Goal: Task Accomplishment & Management: Manage account settings

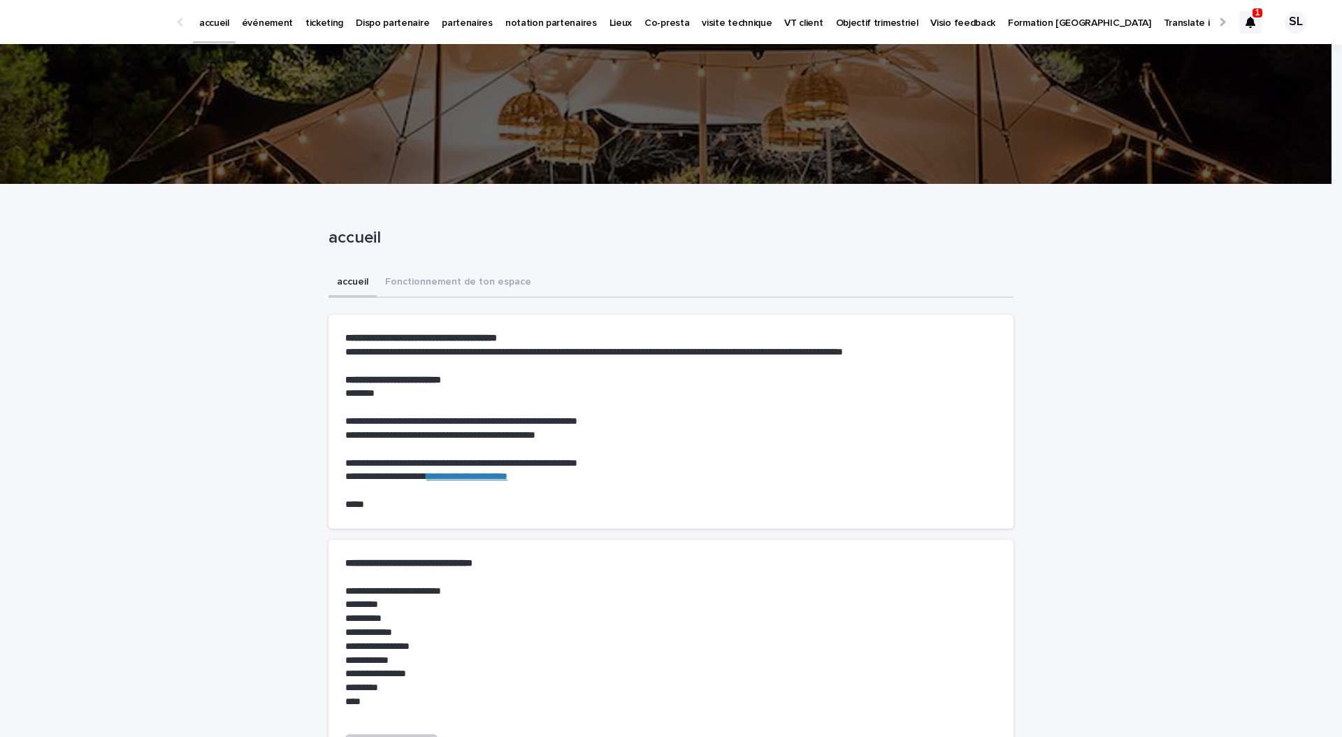
click at [1240, 14] on div at bounding box center [1250, 22] width 22 height 22
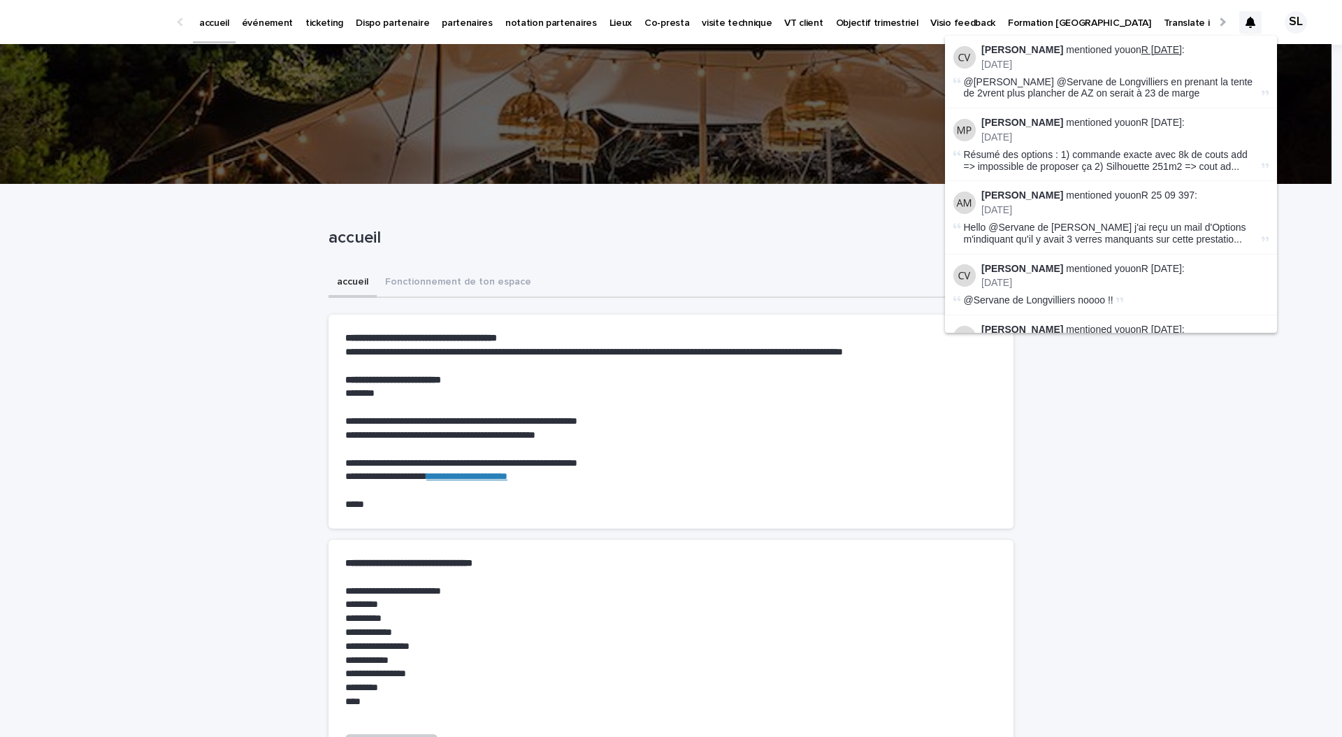
click at [1168, 49] on link "R [DATE]" at bounding box center [1161, 49] width 41 height 11
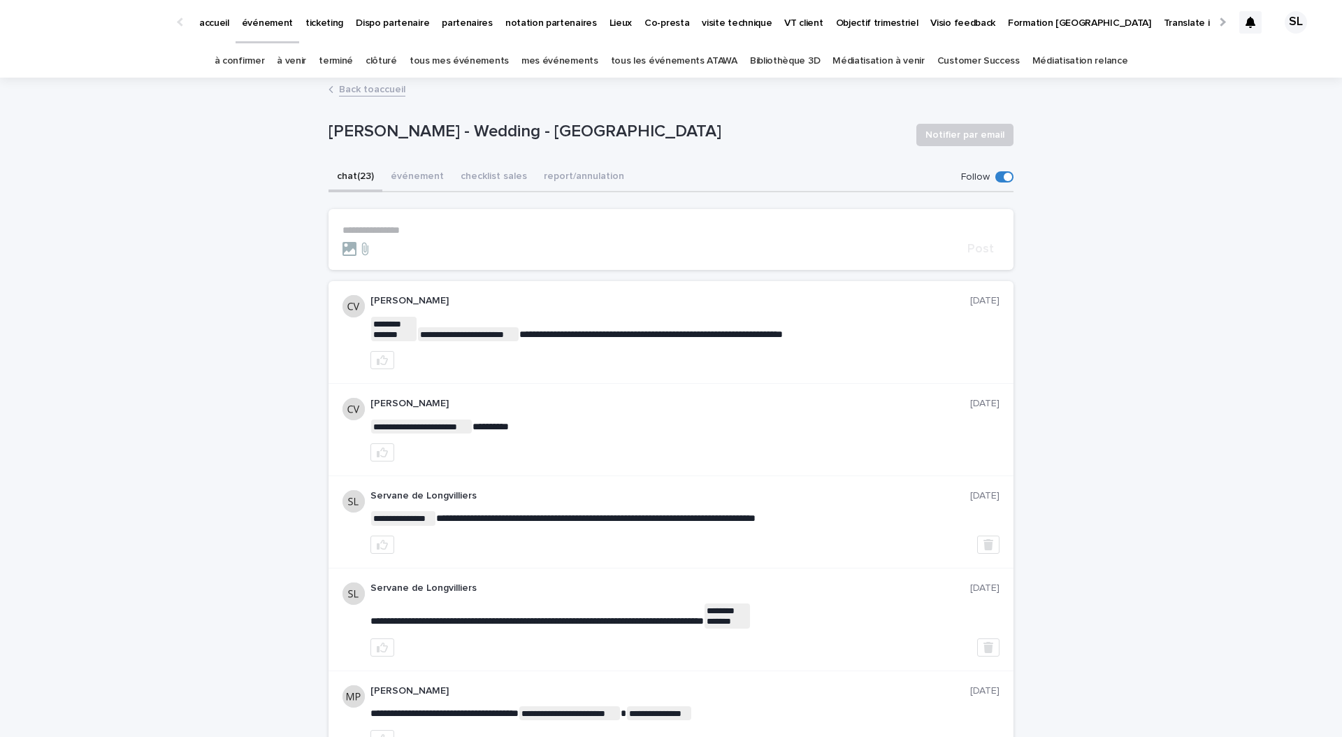
click at [531, 233] on p "**********" at bounding box center [670, 230] width 657 height 12
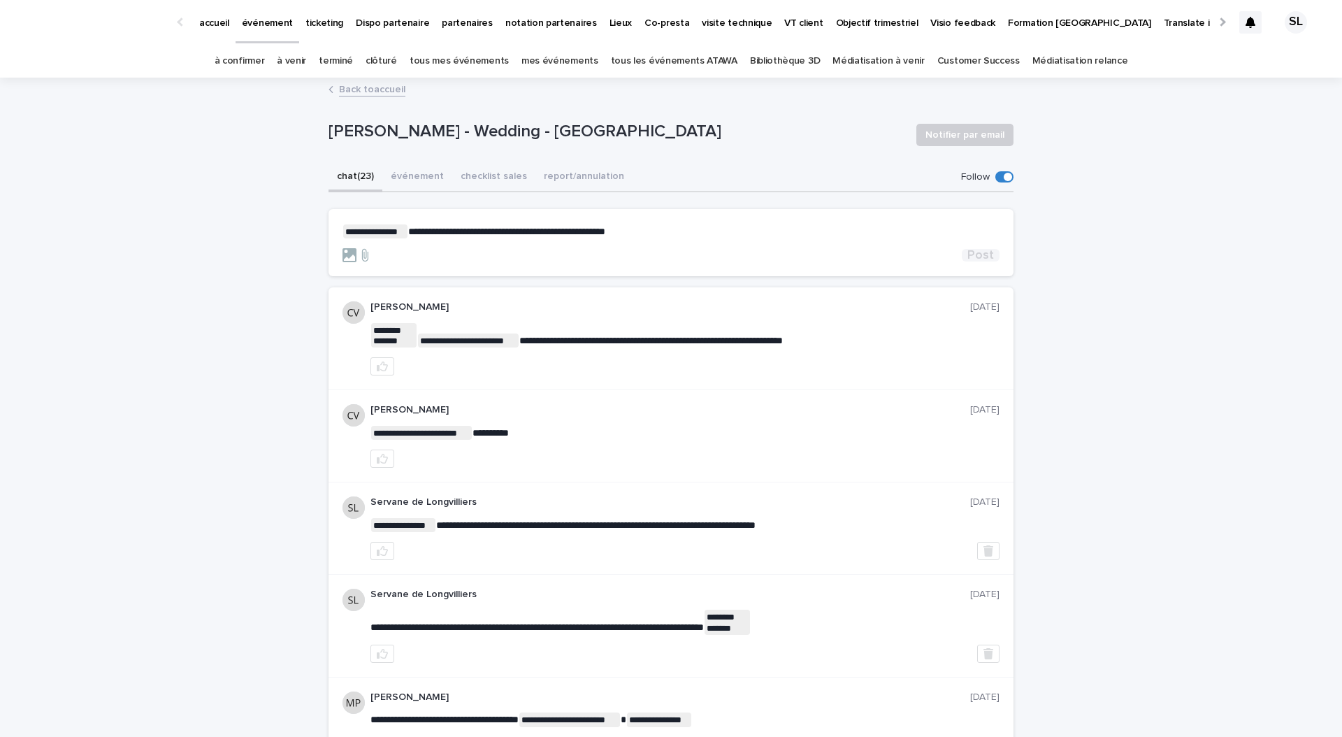
click at [979, 254] on span "Post" at bounding box center [980, 255] width 27 height 13
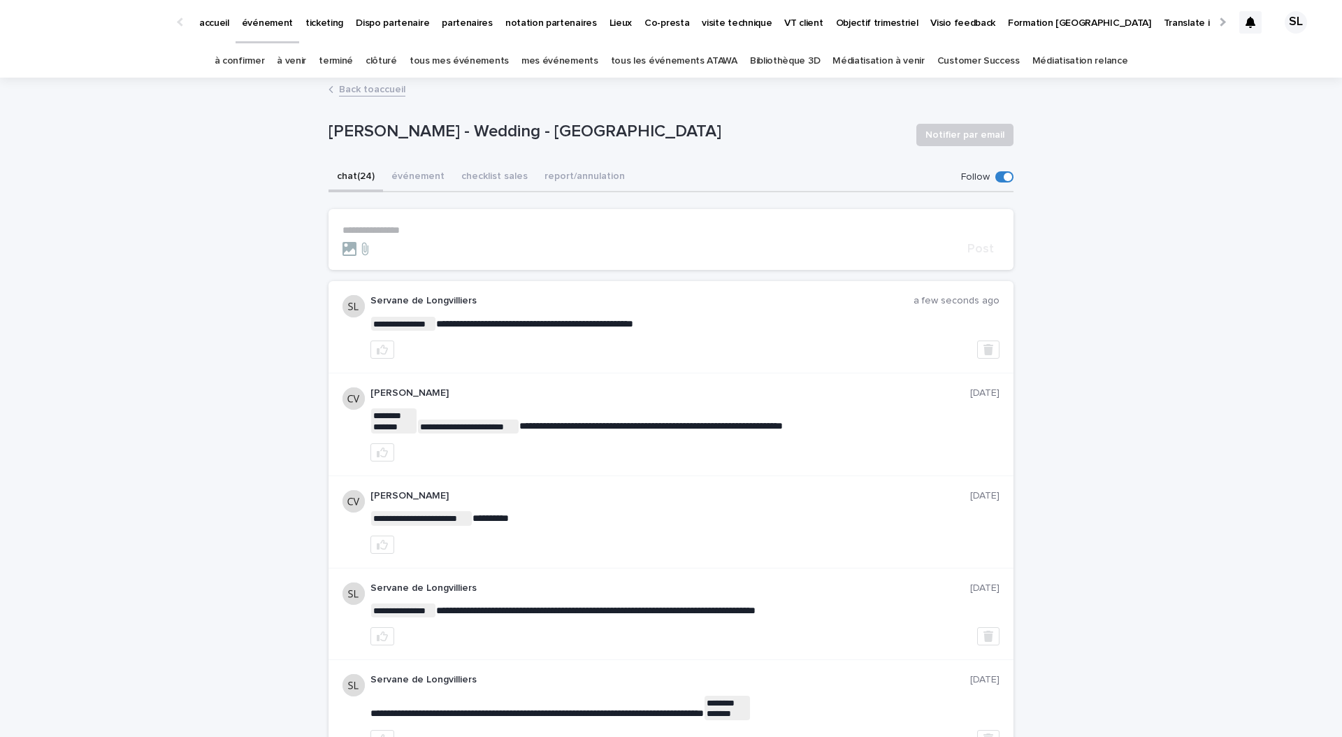
click at [257, 57] on link "à confirmer" at bounding box center [240, 61] width 50 height 33
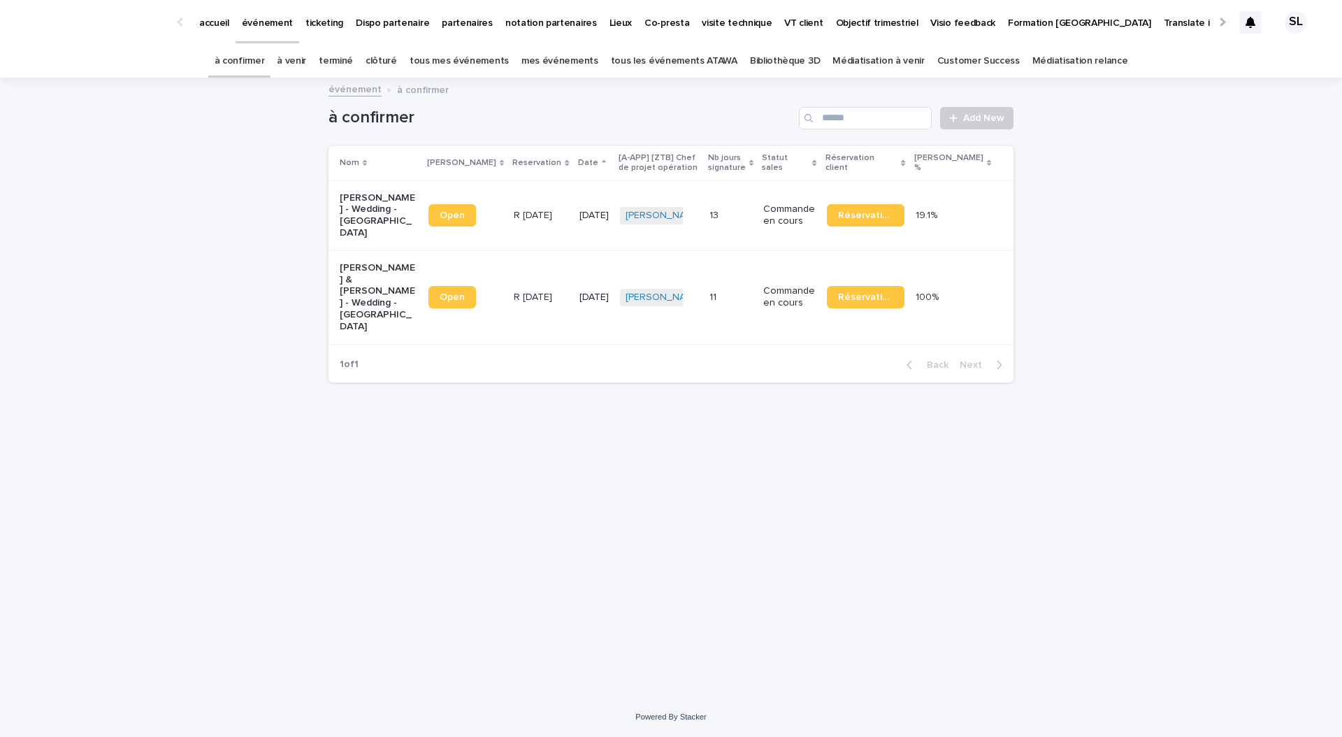
click at [306, 63] on link "à venir" at bounding box center [291, 61] width 29 height 33
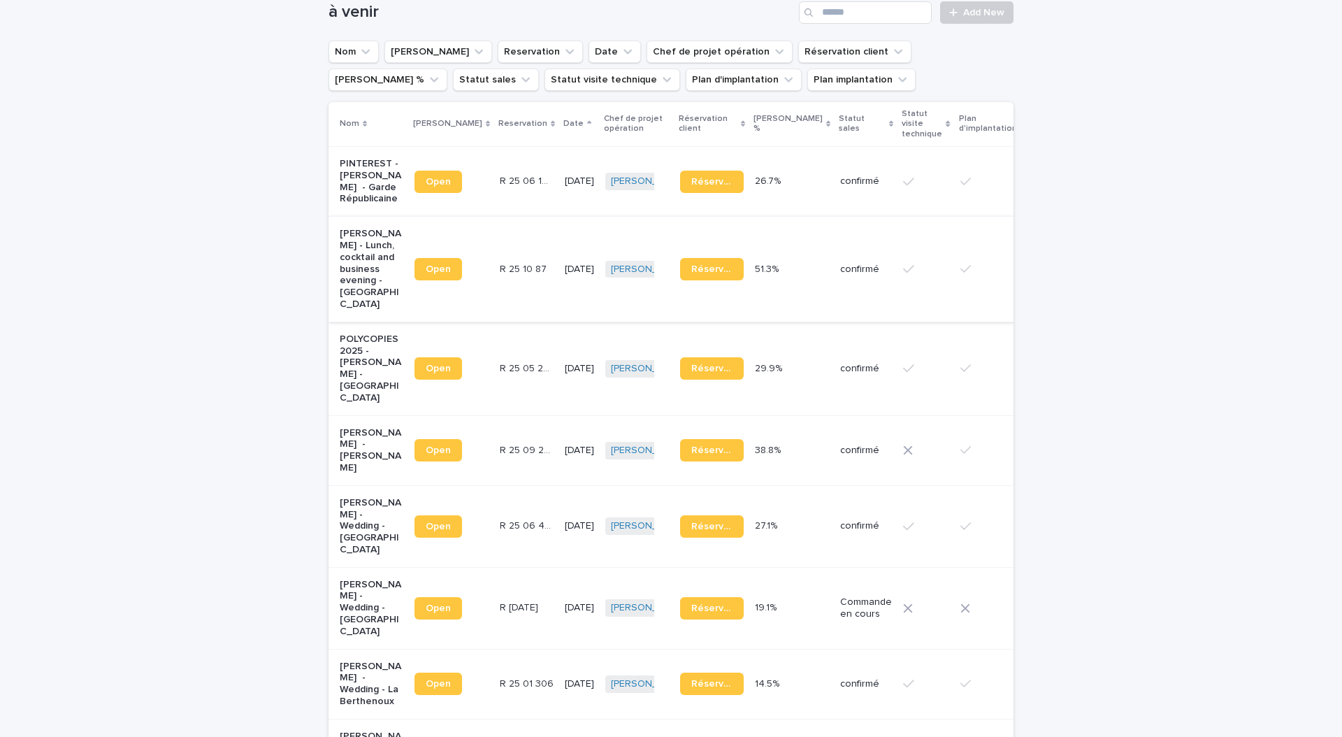
scroll to position [107, 0]
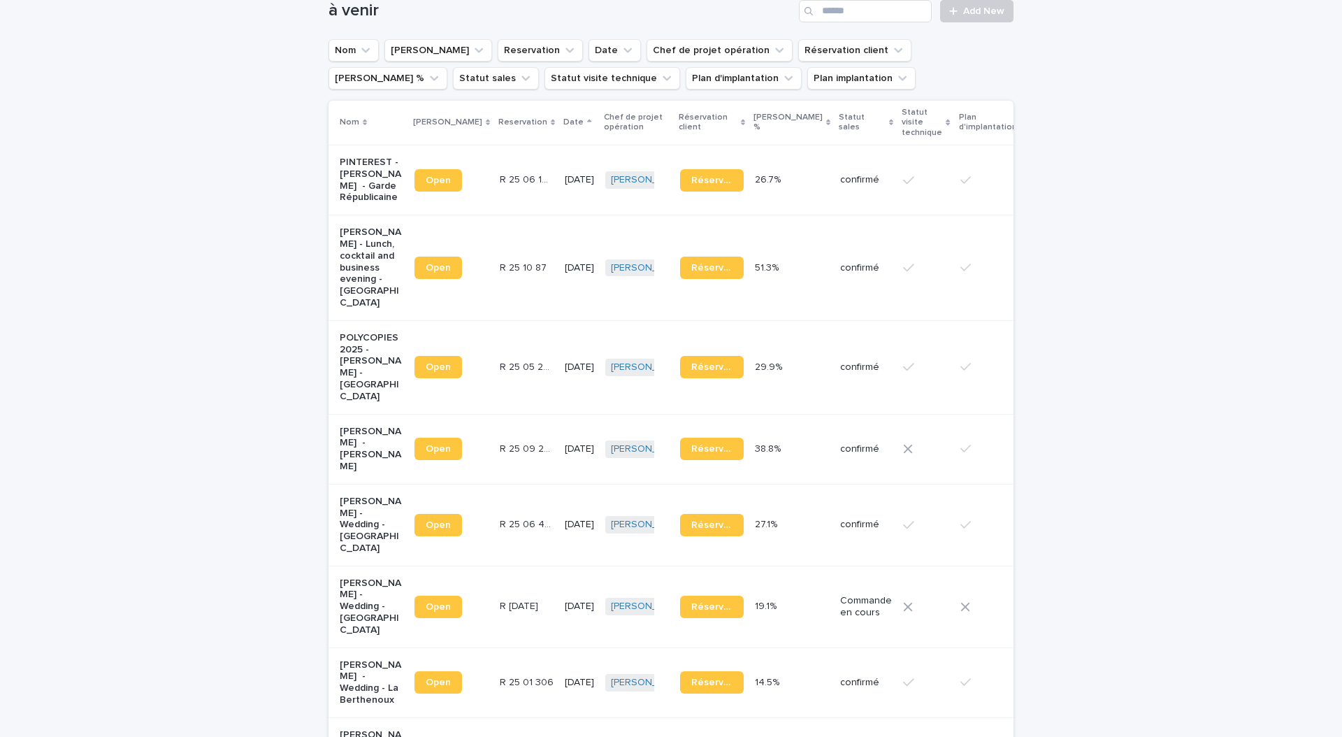
click at [363, 183] on p "PINTEREST - [PERSON_NAME] - Garde Républicaine" at bounding box center [372, 180] width 64 height 47
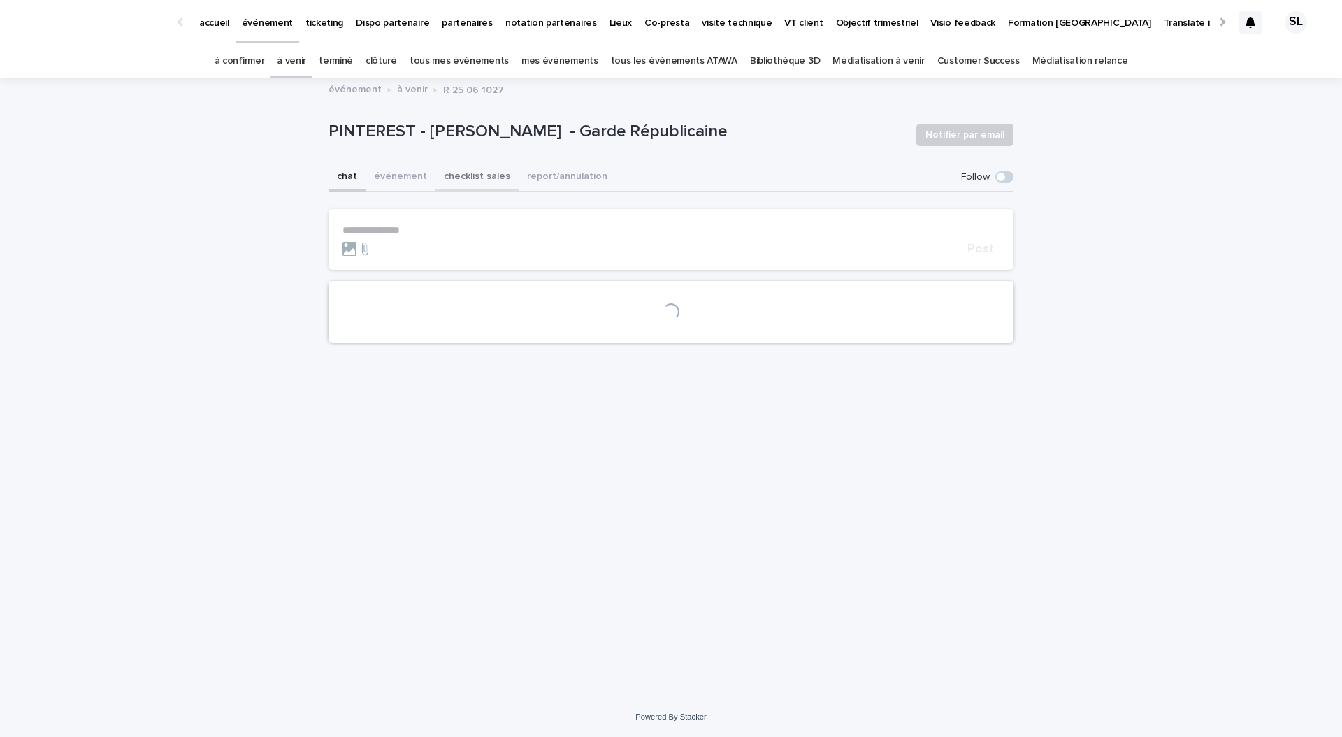
click at [402, 175] on button "événement" at bounding box center [401, 177] width 70 height 29
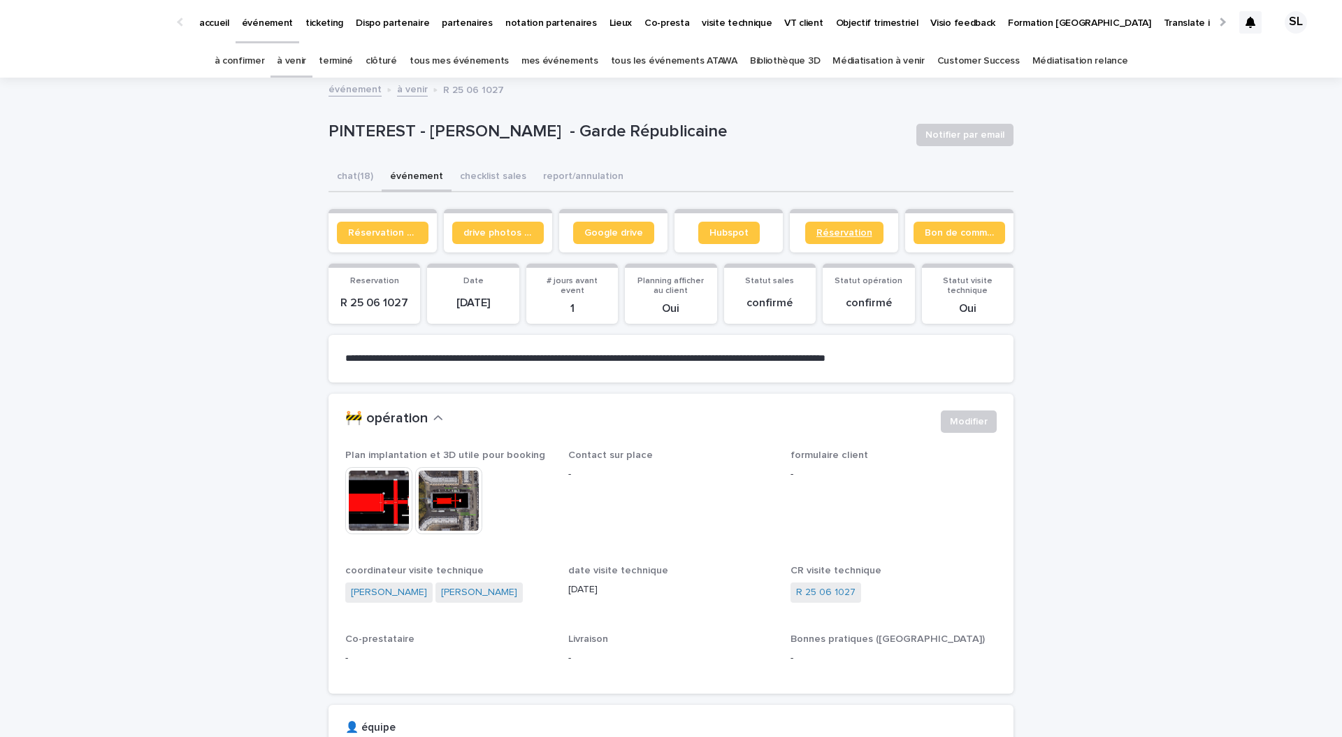
click at [832, 240] on link "Réservation" at bounding box center [844, 233] width 78 height 22
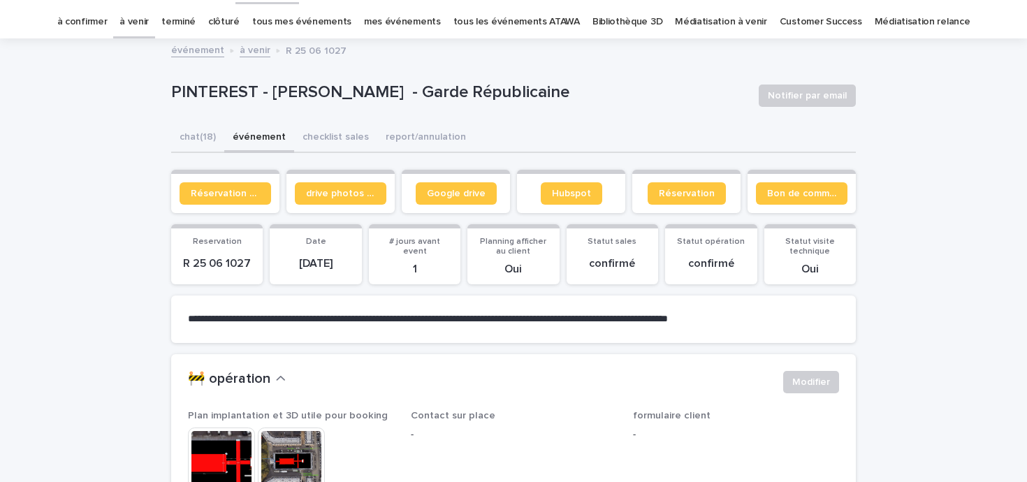
scroll to position [45, 0]
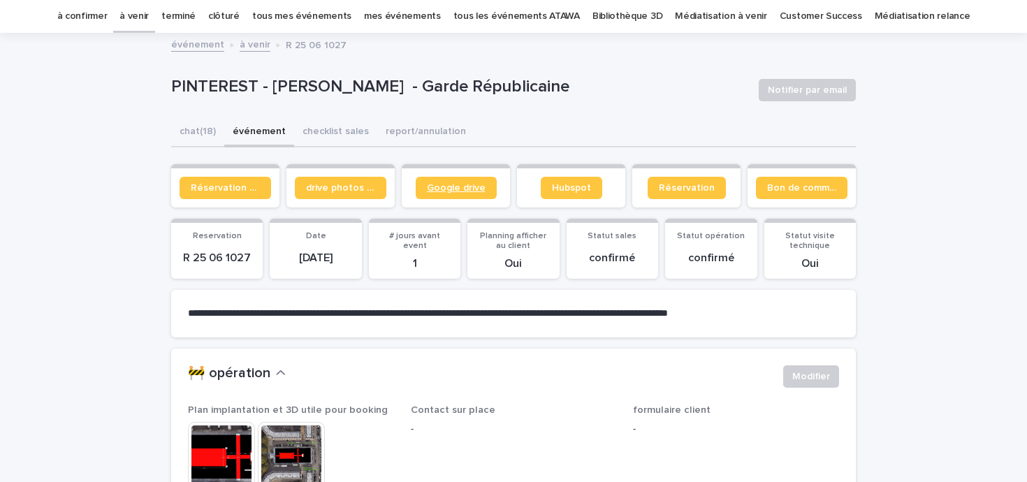
click at [443, 185] on span "Google drive" at bounding box center [456, 188] width 59 height 10
click at [190, 136] on button "chat (18)" at bounding box center [197, 132] width 53 height 29
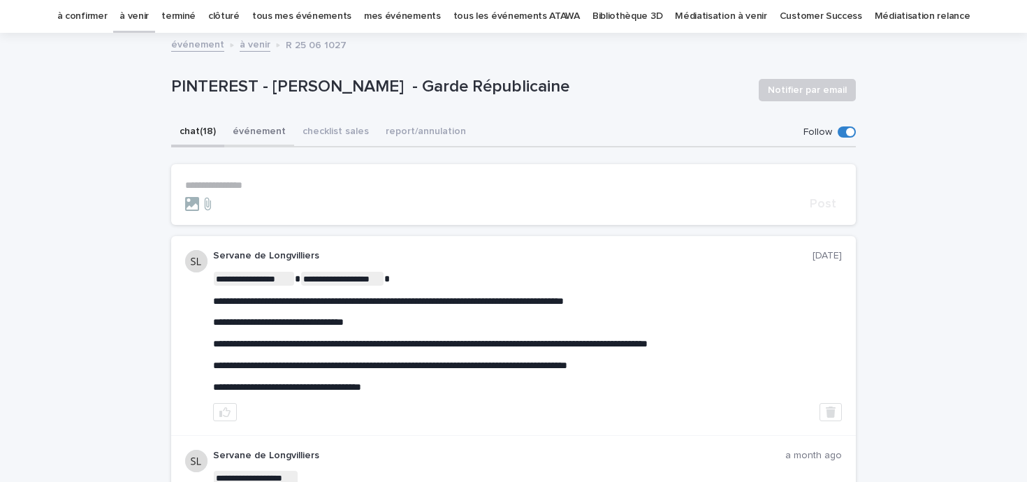
click at [247, 138] on button "événement" at bounding box center [259, 132] width 70 height 29
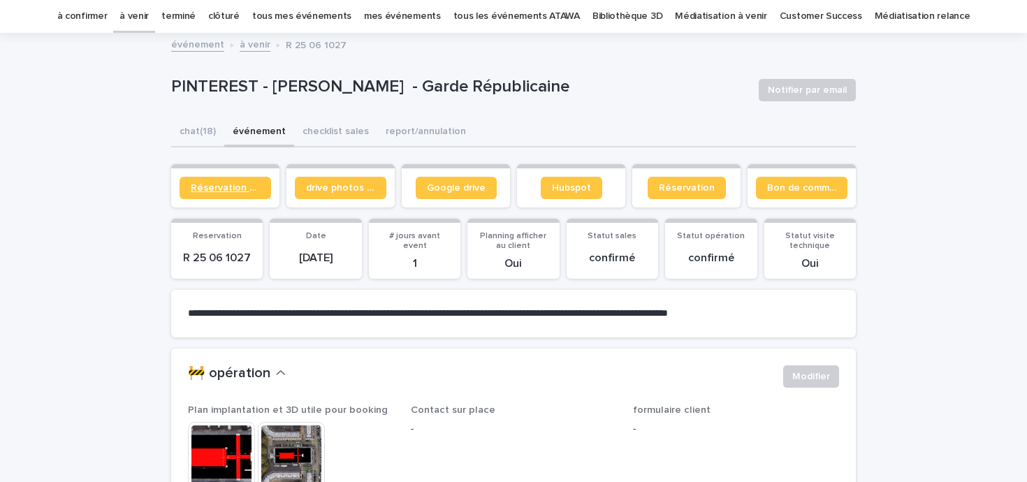
click at [230, 188] on span "Réservation client" at bounding box center [225, 188] width 69 height 10
click at [194, 126] on button "chat (18)" at bounding box center [197, 132] width 53 height 29
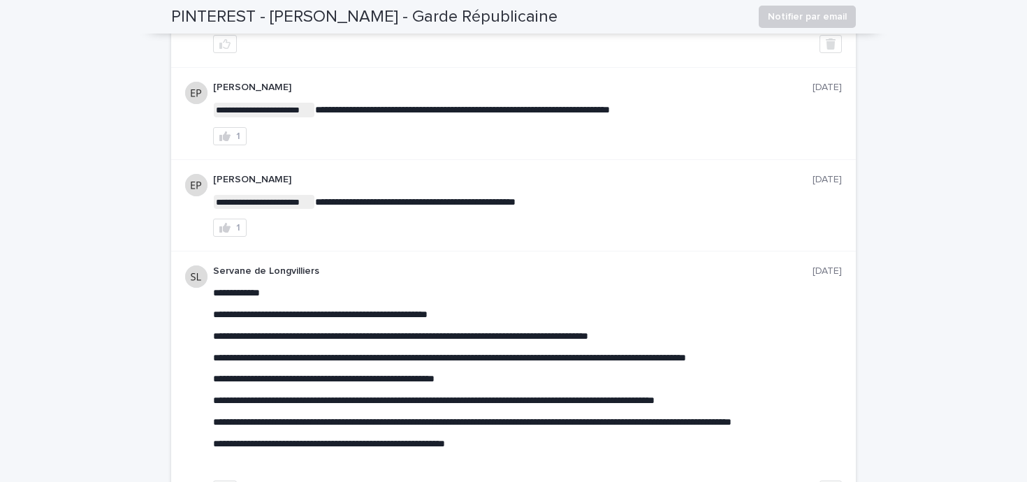
scroll to position [1157, 0]
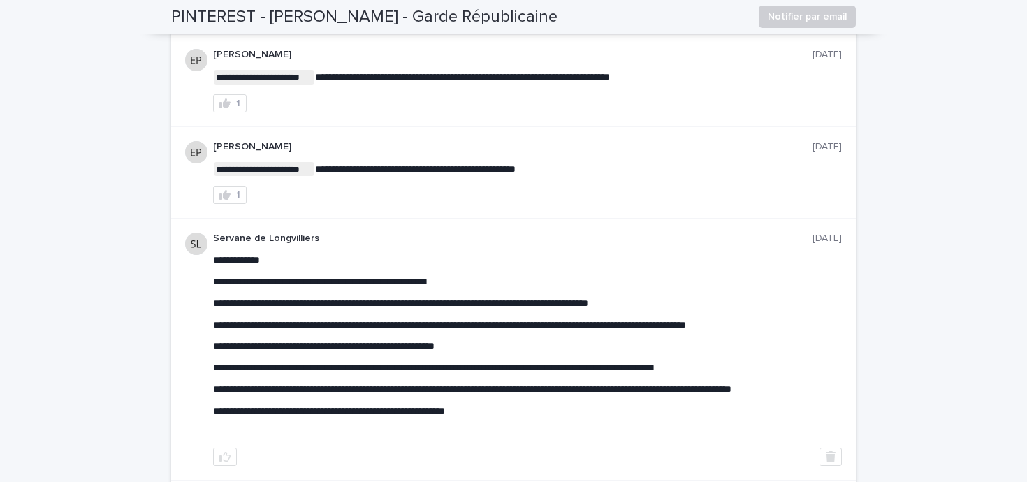
drag, startPoint x: 302, startPoint y: 303, endPoint x: 399, endPoint y: 314, distance: 97.7
click at [380, 339] on div "**********" at bounding box center [527, 346] width 629 height 184
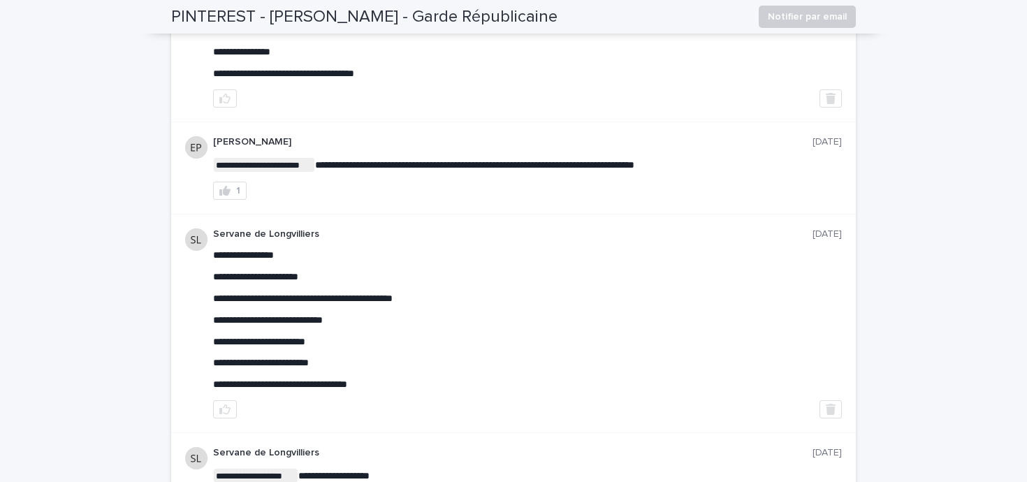
scroll to position [0, 0]
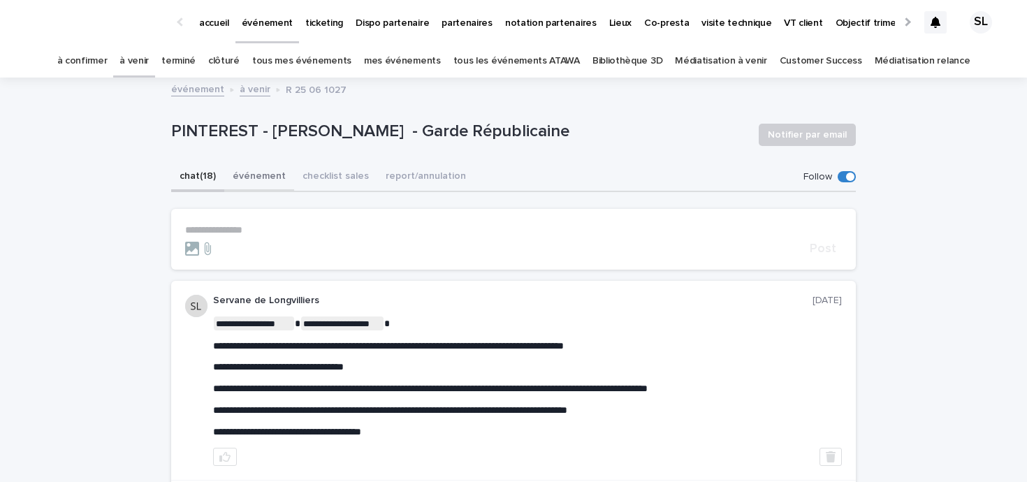
click at [246, 182] on button "événement" at bounding box center [259, 177] width 70 height 29
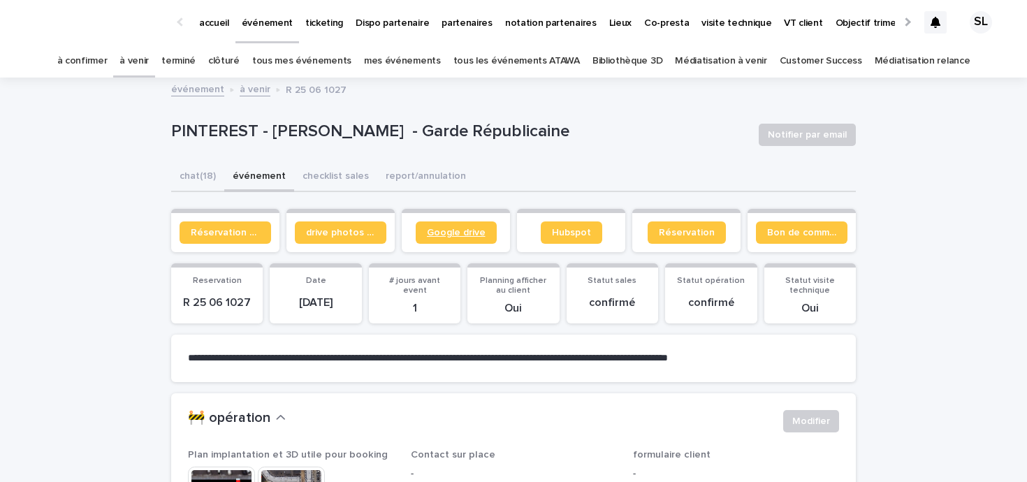
click at [475, 233] on span "Google drive" at bounding box center [456, 233] width 59 height 10
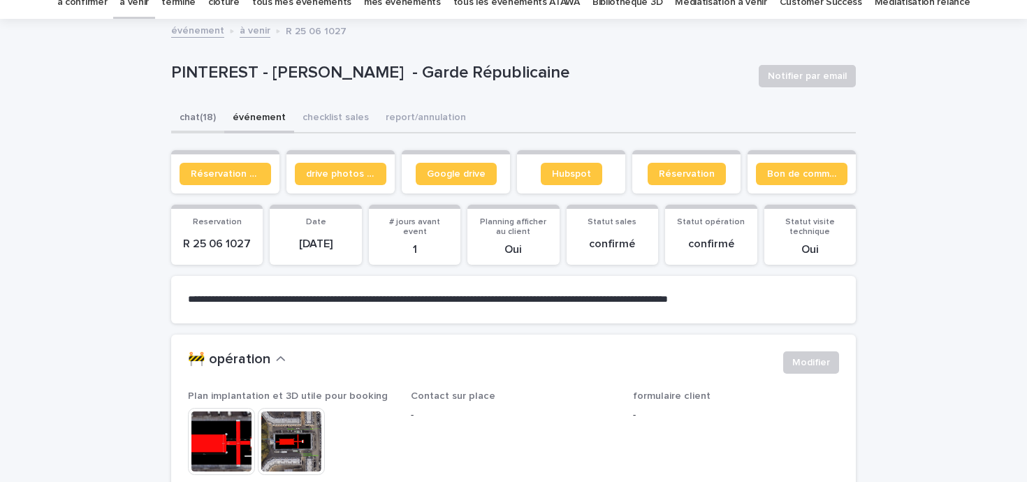
click at [208, 116] on button "chat (18)" at bounding box center [197, 118] width 53 height 29
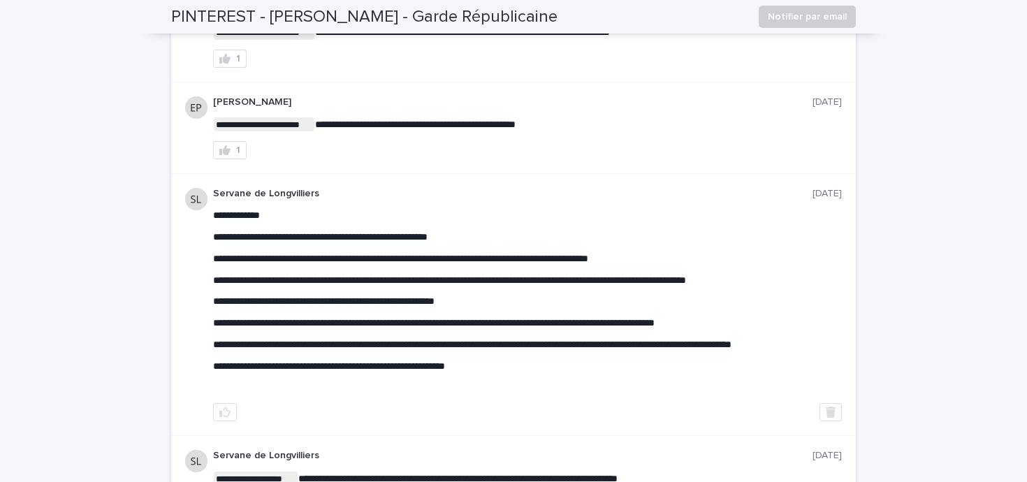
scroll to position [1205, 0]
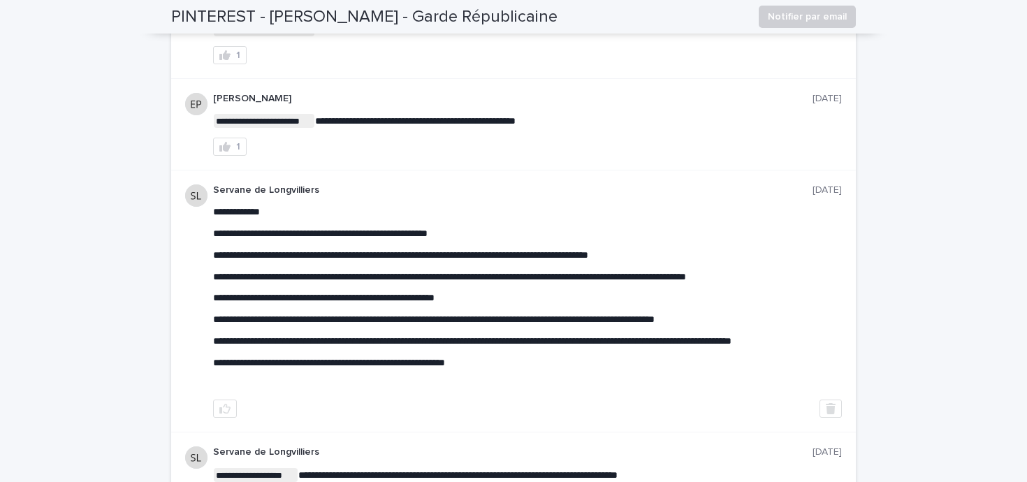
drag, startPoint x: 429, startPoint y: 277, endPoint x: 525, endPoint y: 278, distance: 95.8
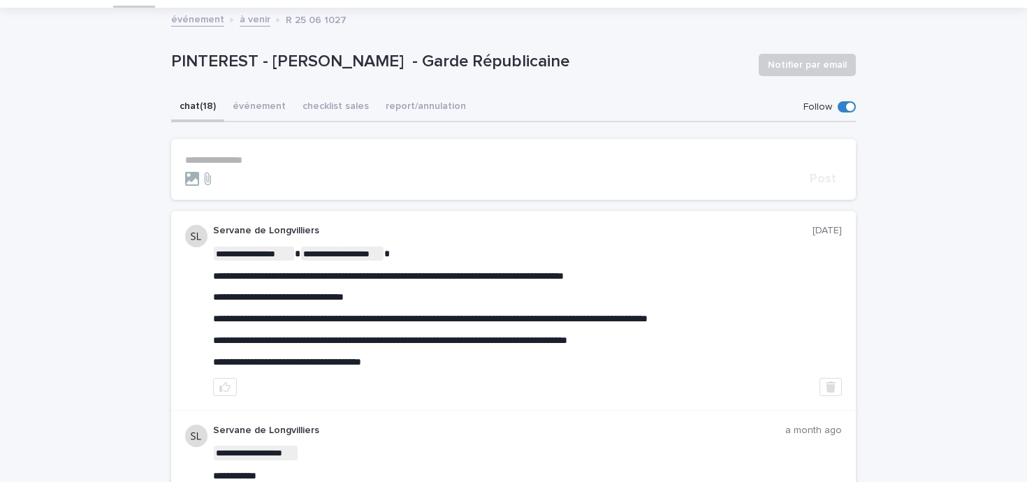
scroll to position [0, 0]
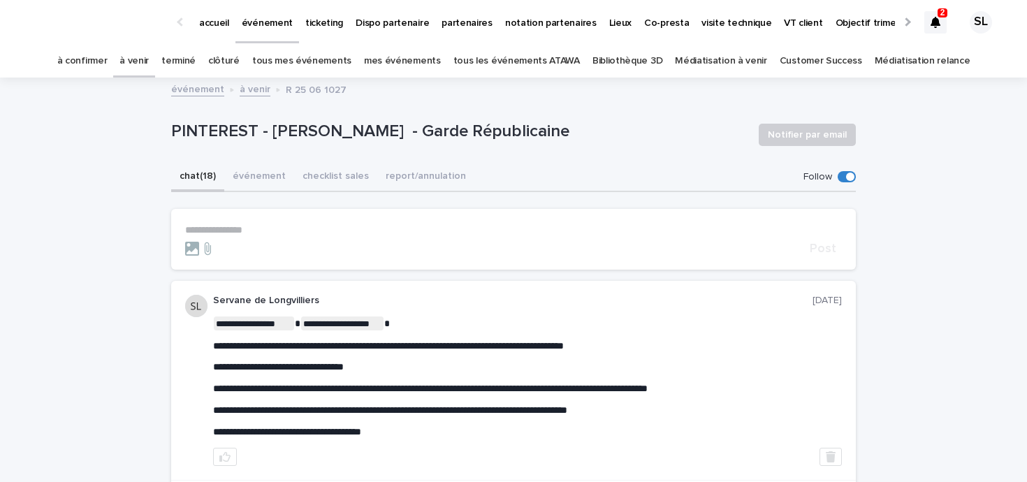
click at [108, 59] on link "à confirmer" at bounding box center [82, 61] width 50 height 33
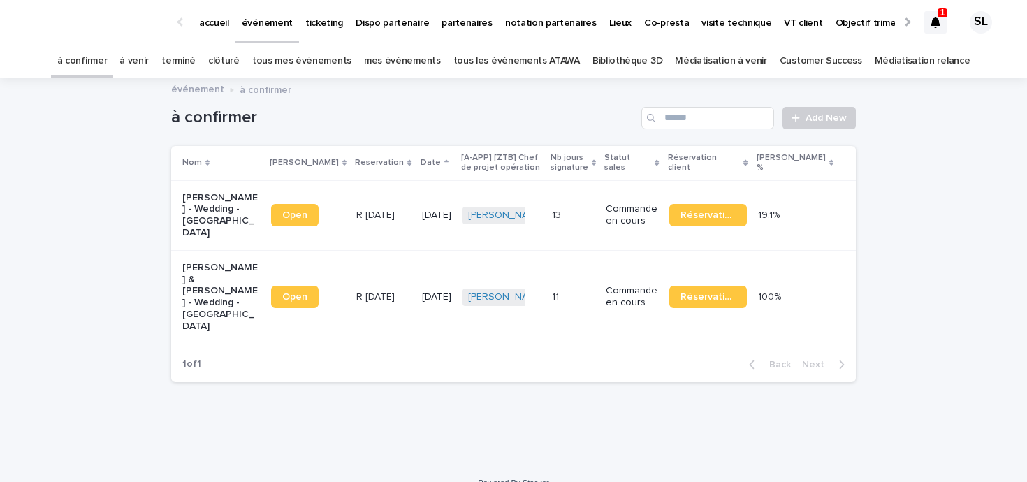
click at [938, 17] on icon at bounding box center [936, 22] width 10 height 11
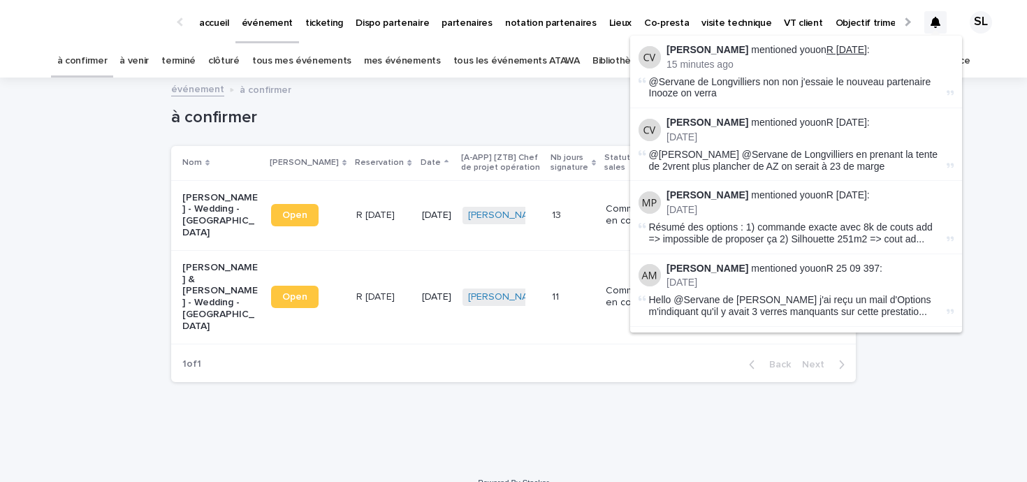
click at [856, 49] on link "R [DATE]" at bounding box center [847, 49] width 41 height 11
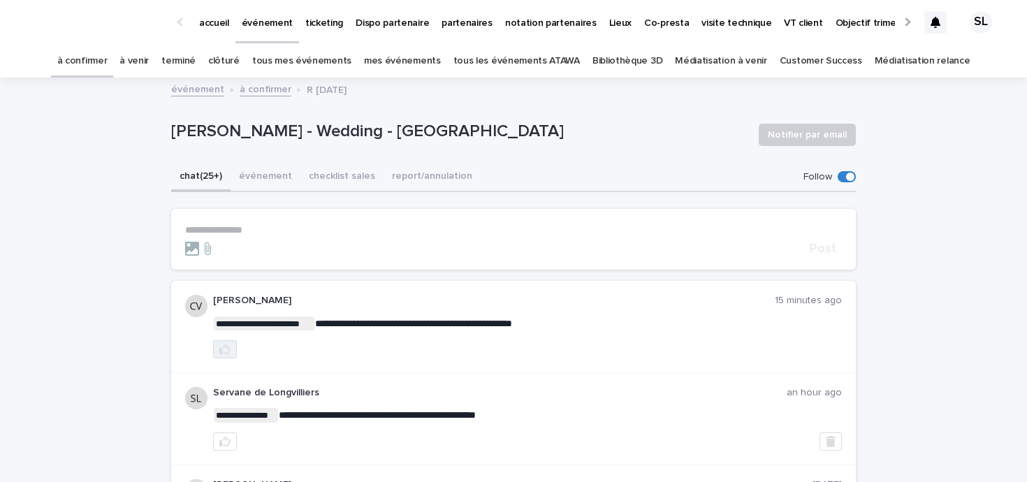
click at [219, 344] on icon "button" at bounding box center [224, 349] width 11 height 11
